Goal: Task Accomplishment & Management: Manage account settings

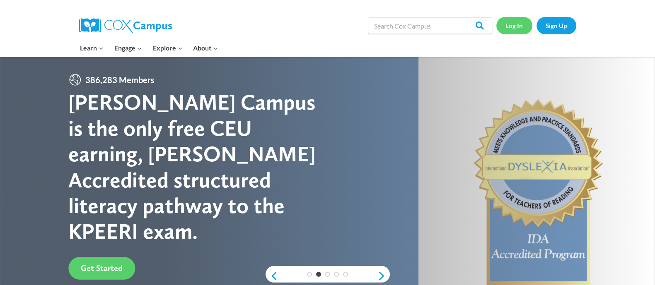
click at [515, 31] on link "Log In" at bounding box center [514, 25] width 36 height 17
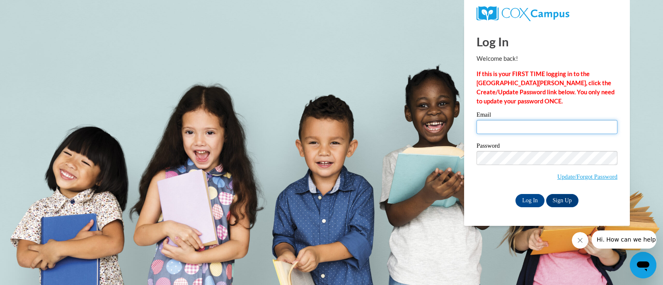
click at [552, 129] on input "Email" at bounding box center [546, 127] width 141 height 14
type input "krahnm@fortschools.org"
click at [410, 140] on body "Log In Welcome back! If this is your FIRST TIME logging in to the NEW Cox Campu…" at bounding box center [331, 142] width 663 height 285
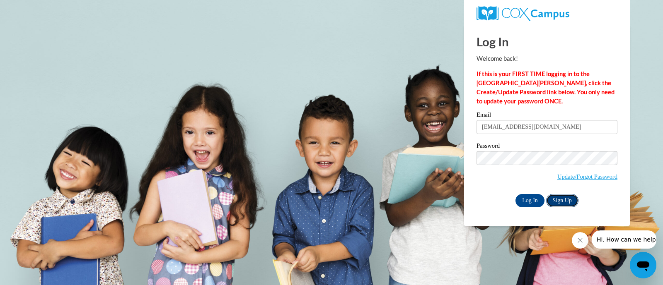
click at [557, 200] on link "Sign Up" at bounding box center [562, 200] width 32 height 13
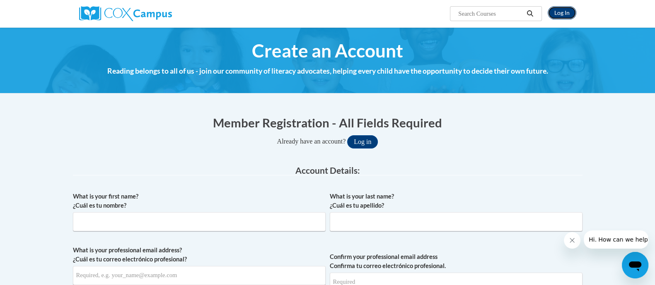
click at [559, 17] on link "Log In" at bounding box center [562, 12] width 29 height 13
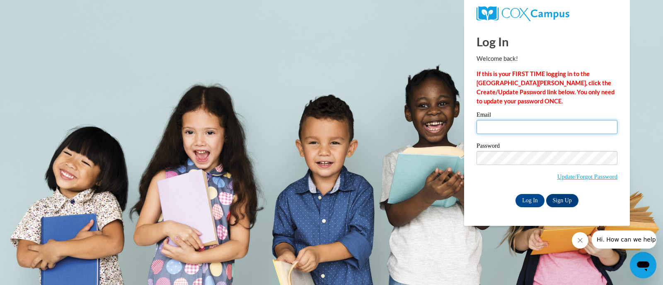
click at [520, 125] on input "Email" at bounding box center [546, 127] width 141 height 14
type input "krahnm@fortschools.org"
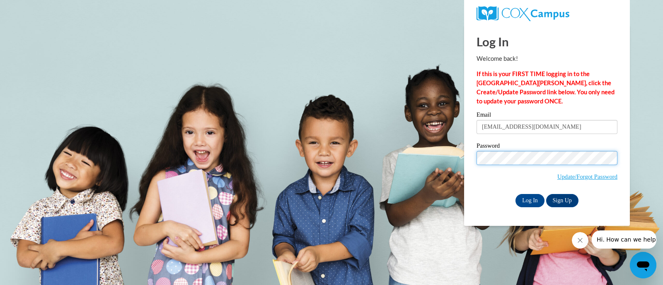
click at [515, 194] on input "Log In" at bounding box center [529, 200] width 29 height 13
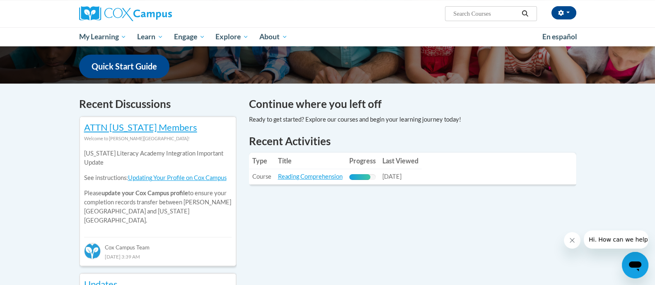
scroll to position [246, 0]
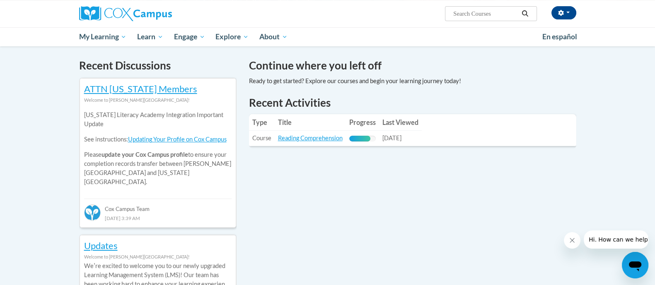
click at [435, 131] on table "Type Title Progress Last Viewed Type: Course Title: Reading Comprehension Progr…" at bounding box center [412, 130] width 327 height 32
click at [327, 138] on link "Reading Comprehension" at bounding box center [310, 138] width 65 height 7
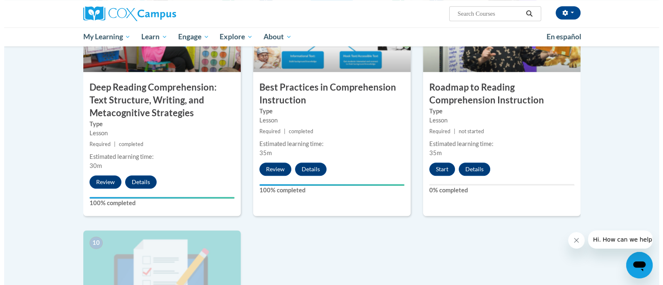
scroll to position [685, 0]
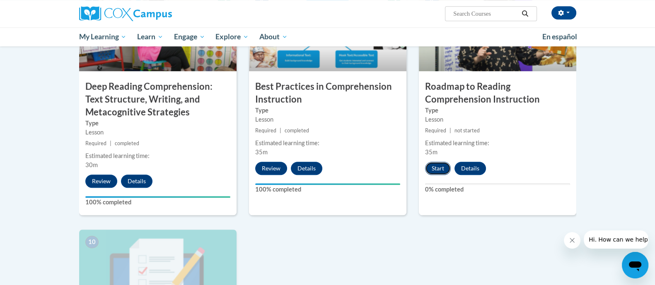
click at [434, 171] on button "Start" at bounding box center [438, 168] width 26 height 13
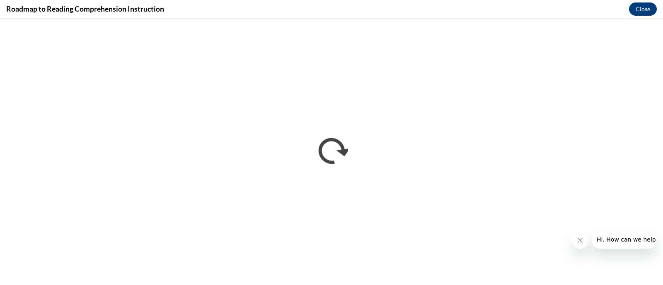
scroll to position [0, 0]
